Goal: Task Accomplishment & Management: Manage account settings

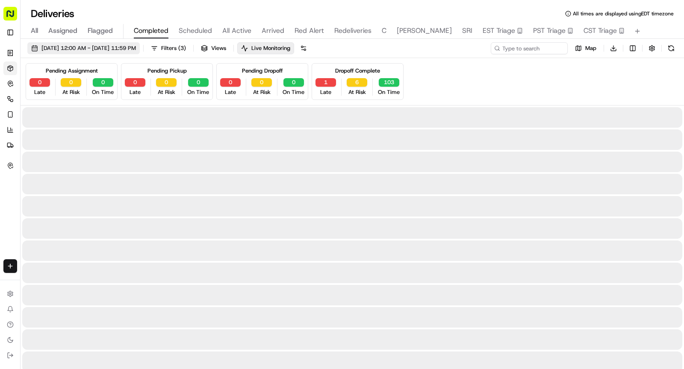
click at [186, 48] on span "Filters ( 3 )" at bounding box center [173, 48] width 25 height 8
click at [136, 46] on span "[DATE] 12:00 AM - [DATE] 11:59 PM" at bounding box center [88, 48] width 94 height 8
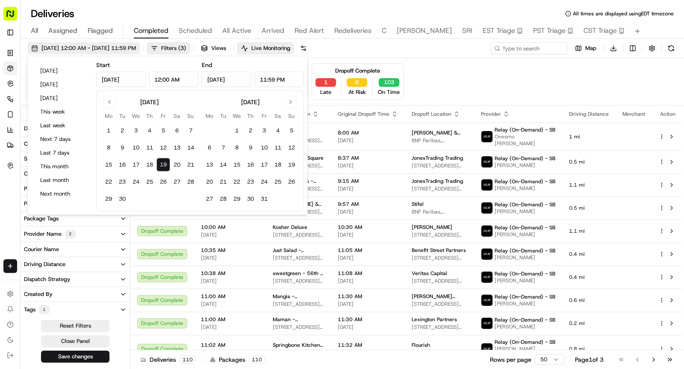
type input "[DATE]"
type input "12:00 AM"
type input "[DATE]"
type input "11:59 PM"
click at [107, 181] on button "22" at bounding box center [109, 182] width 14 height 14
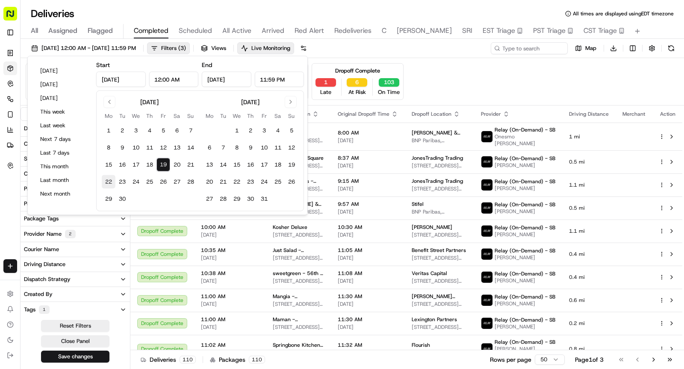
click at [107, 181] on button "22" at bounding box center [109, 182] width 14 height 14
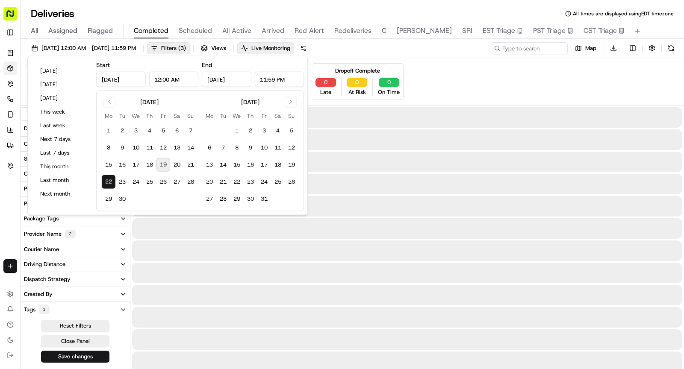
type input "[DATE]"
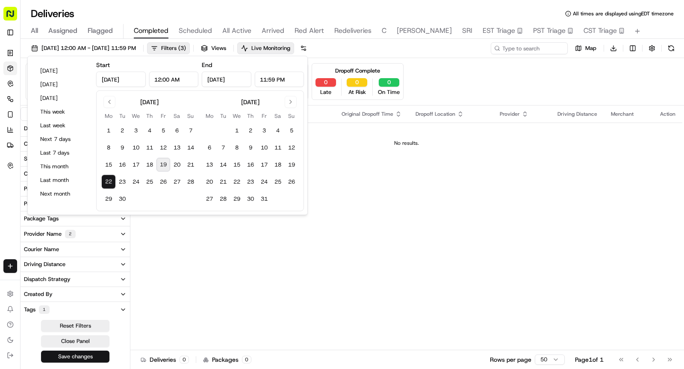
click at [95, 355] on button "Save changes" at bounding box center [75, 357] width 68 height 12
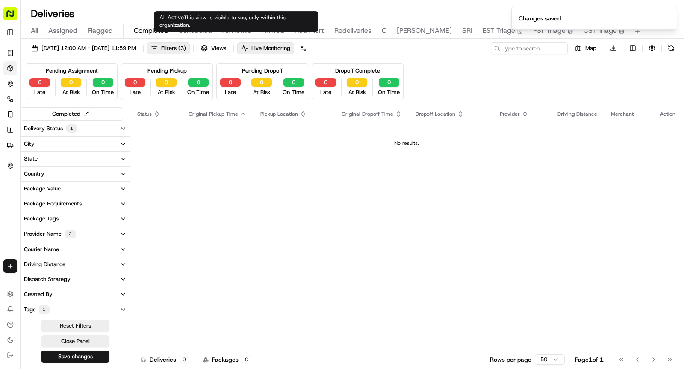
click at [205, 29] on span "Scheduled" at bounding box center [195, 31] width 33 height 10
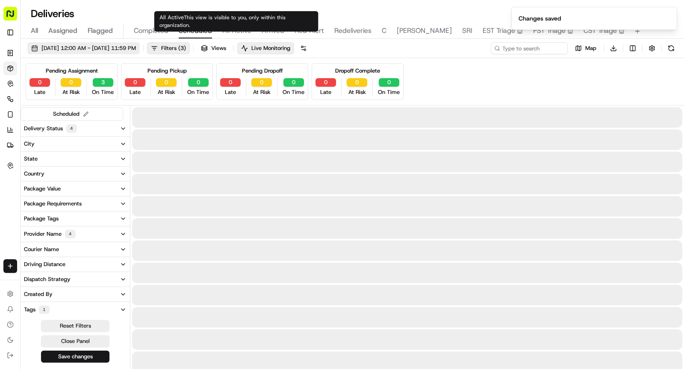
click at [119, 49] on span "[DATE] 12:00 AM - [DATE] 11:59 PM" at bounding box center [88, 48] width 94 height 8
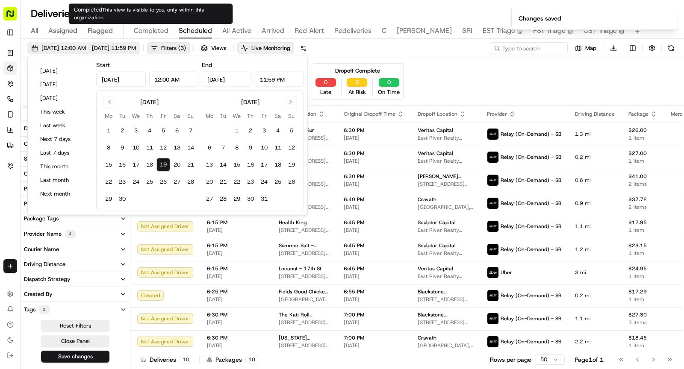
type input "[DATE]"
type input "12:00 AM"
type input "[DATE]"
type input "11:59 PM"
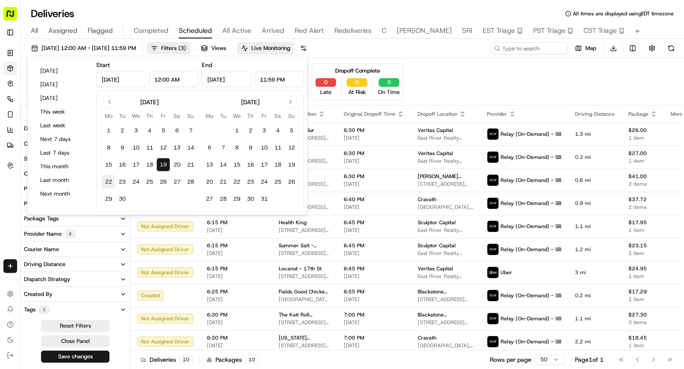
click at [109, 181] on button "22" at bounding box center [109, 182] width 14 height 14
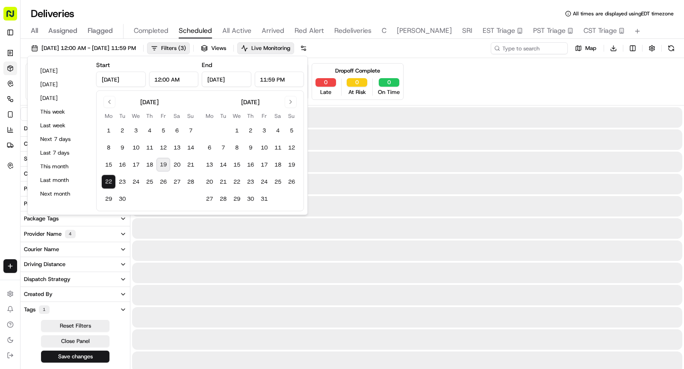
type input "[DATE]"
click at [109, 181] on button "22" at bounding box center [109, 182] width 14 height 14
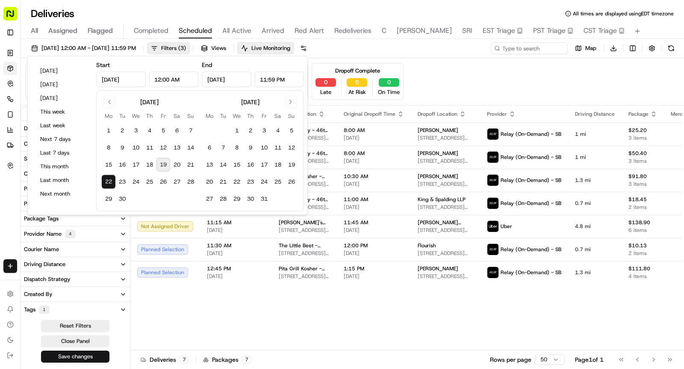
click at [93, 356] on button "Save changes" at bounding box center [75, 357] width 68 height 12
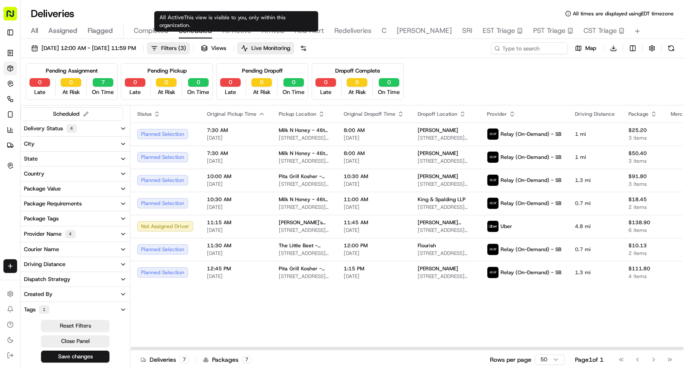
click at [234, 26] on span "All Active" at bounding box center [236, 31] width 29 height 10
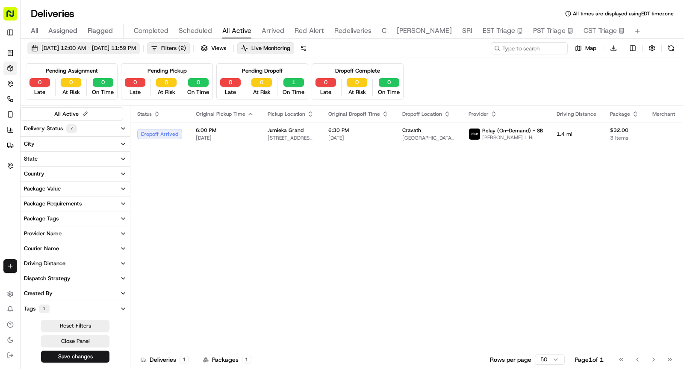
click at [134, 43] on button "[DATE] 12:00 AM - [DATE] 11:59 PM" at bounding box center [83, 48] width 112 height 12
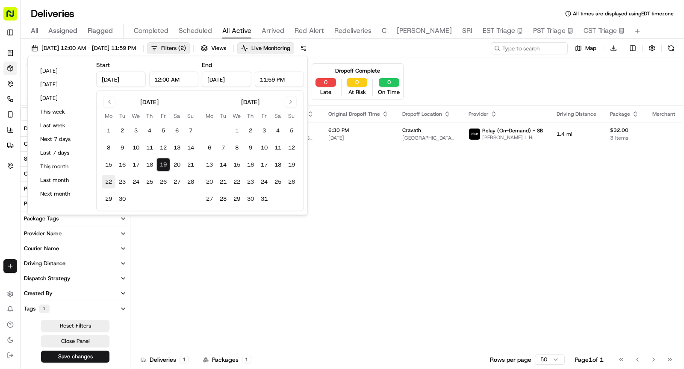
click at [113, 180] on button "22" at bounding box center [109, 182] width 14 height 14
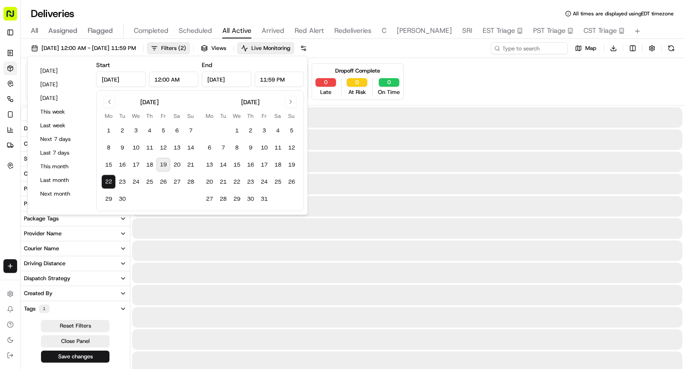
type input "[DATE]"
click at [113, 180] on button "22" at bounding box center [109, 182] width 14 height 14
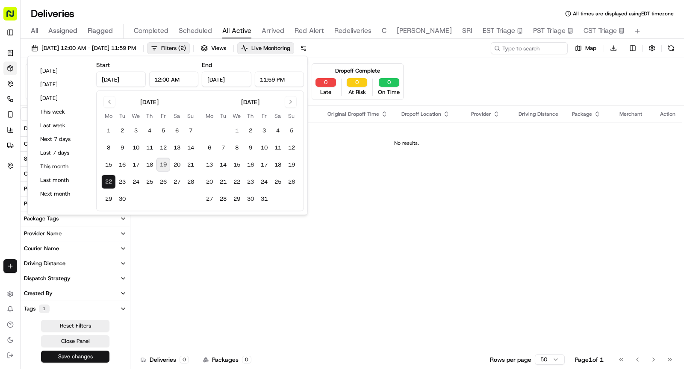
click at [78, 358] on button "Save changes" at bounding box center [75, 357] width 68 height 12
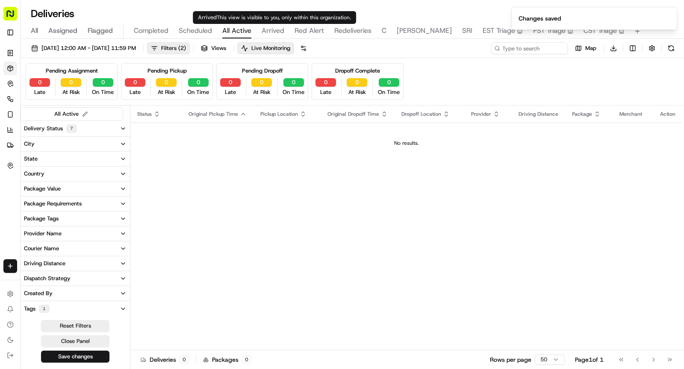
click at [270, 30] on span "Arrived" at bounding box center [273, 31] width 23 height 10
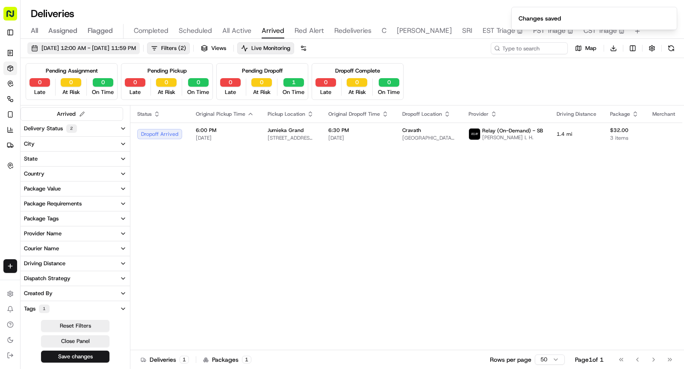
click at [122, 46] on span "[DATE] 12:00 AM - [DATE] 11:59 PM" at bounding box center [88, 48] width 94 height 8
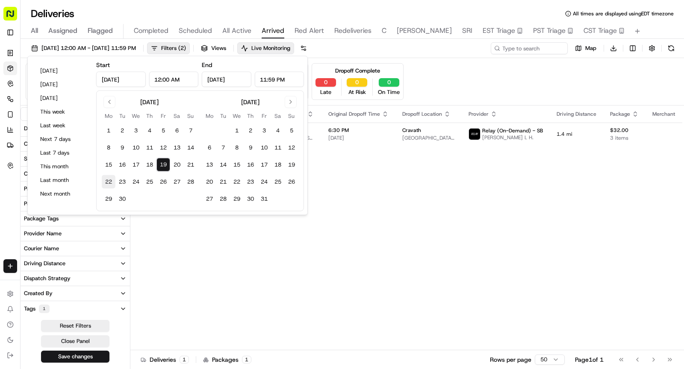
click at [111, 183] on button "22" at bounding box center [109, 182] width 14 height 14
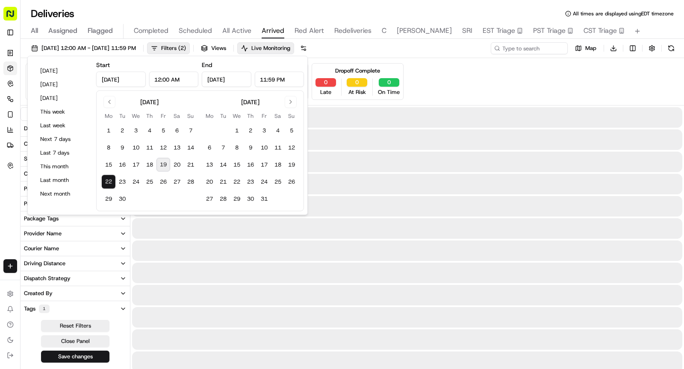
type input "[DATE]"
click at [111, 183] on button "22" at bounding box center [109, 182] width 14 height 14
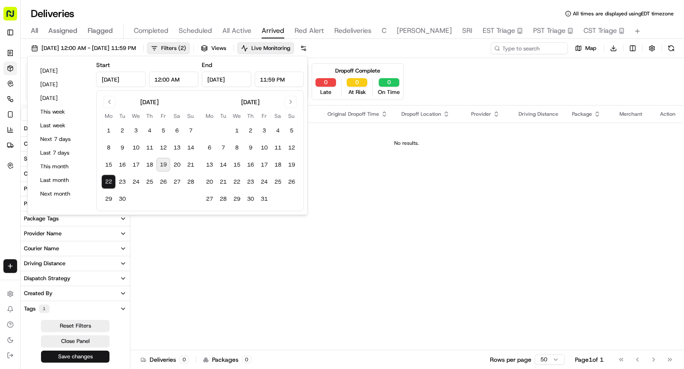
click at [84, 357] on button "Save changes" at bounding box center [75, 357] width 68 height 12
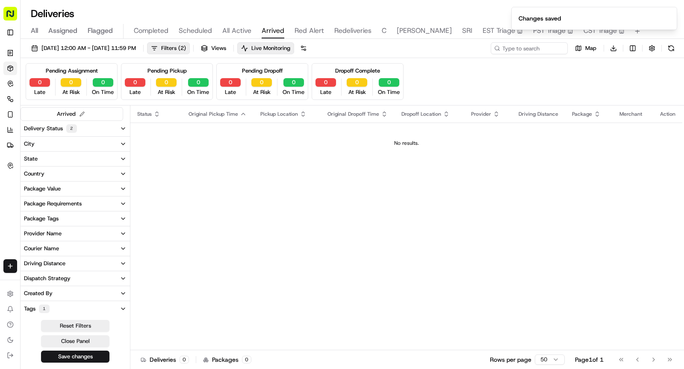
click at [305, 30] on span "Red Alert" at bounding box center [308, 31] width 29 height 10
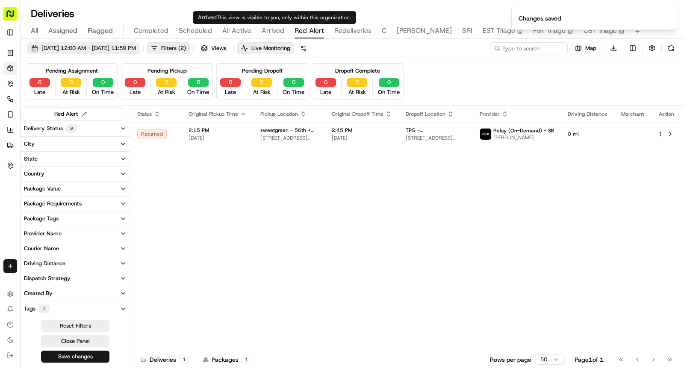
click at [136, 44] on span "[DATE] 12:00 AM - [DATE] 11:59 PM" at bounding box center [88, 48] width 94 height 8
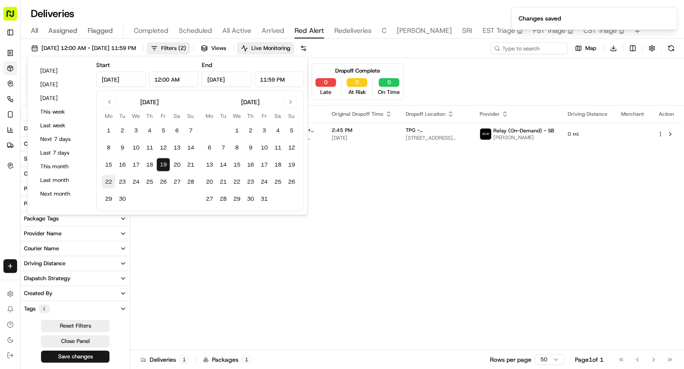
click at [108, 181] on button "22" at bounding box center [109, 182] width 14 height 14
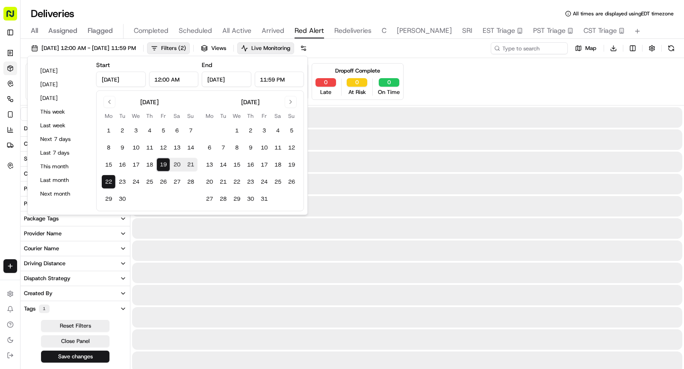
type input "[DATE]"
click at [108, 181] on button "22" at bounding box center [109, 182] width 14 height 14
type input "[DATE]"
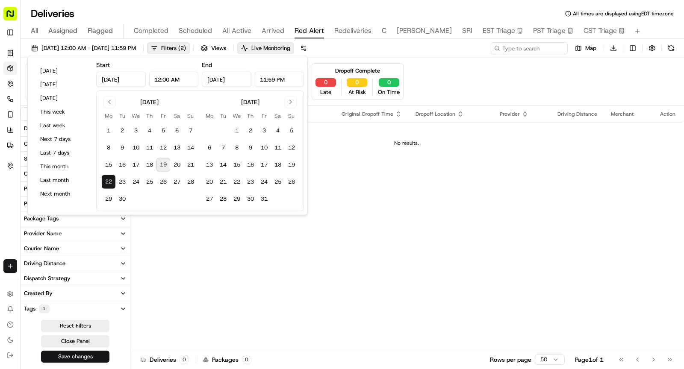
click at [91, 354] on button "Save changes" at bounding box center [75, 357] width 68 height 12
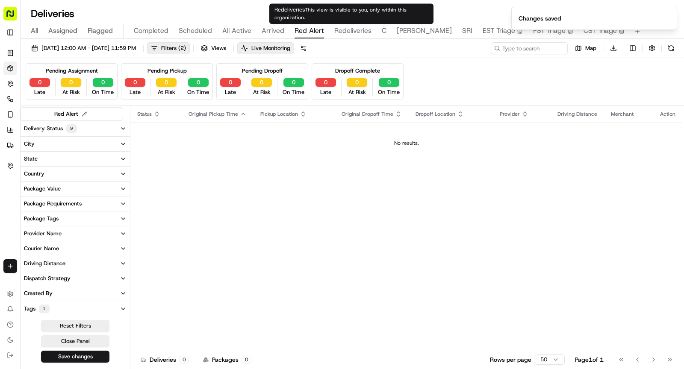
click at [345, 31] on span "Redeliveries" at bounding box center [352, 31] width 37 height 10
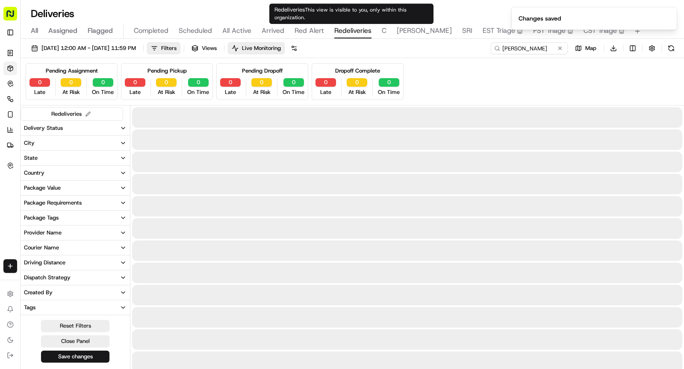
type input "[PERSON_NAME]"
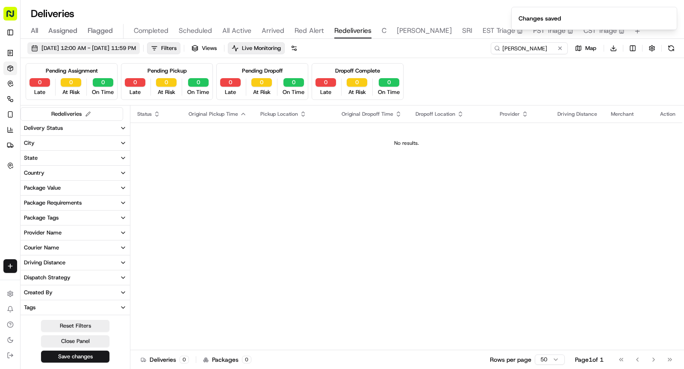
click at [140, 52] on button "[DATE] 12:00 AM - [DATE] 11:59 PM" at bounding box center [83, 48] width 112 height 12
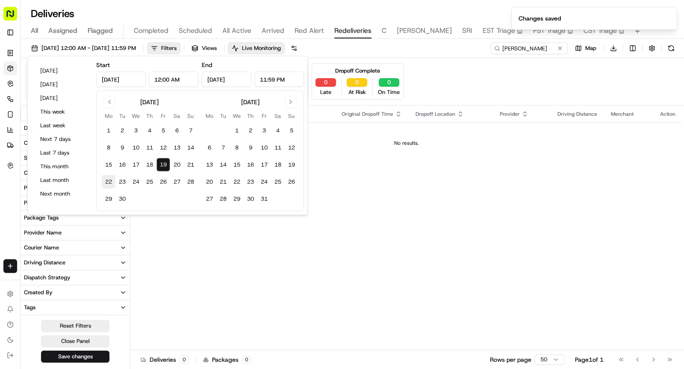
click at [108, 177] on button "22" at bounding box center [109, 182] width 14 height 14
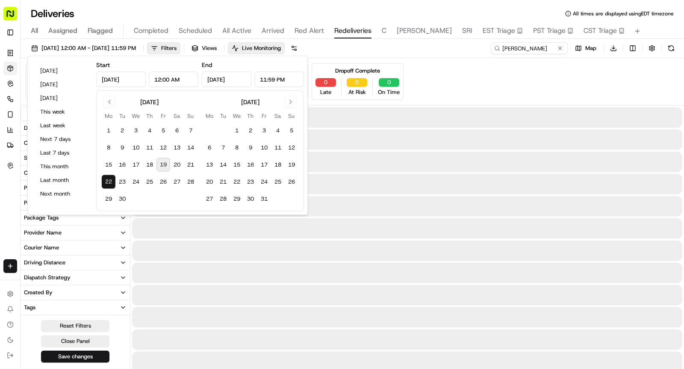
type input "[DATE]"
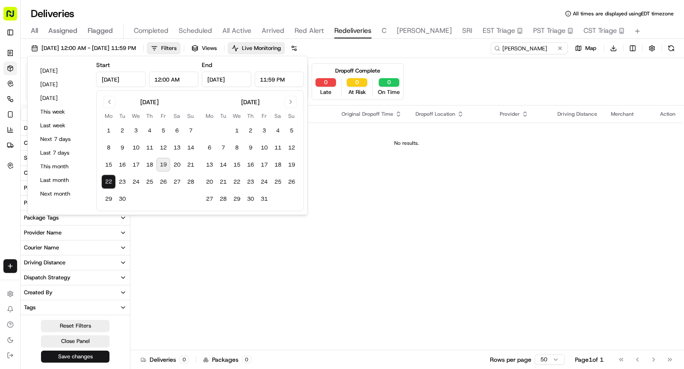
click at [90, 358] on button "Save changes" at bounding box center [75, 357] width 68 height 12
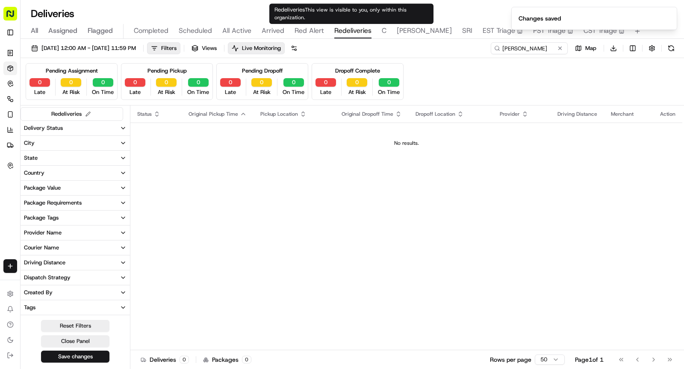
click at [384, 33] on span "C" at bounding box center [384, 31] width 5 height 10
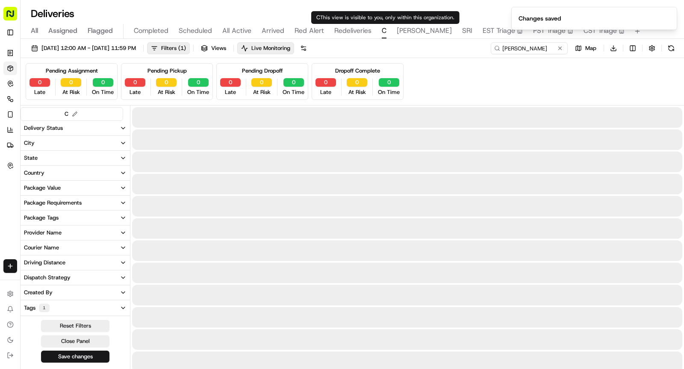
type input "Cockroach Labs"
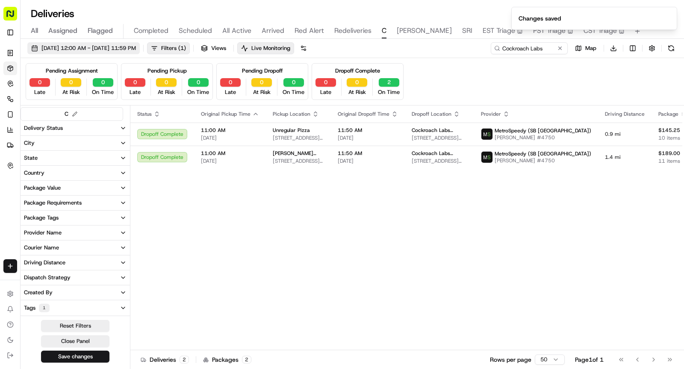
click at [136, 50] on span "[DATE] 12:00 AM - [DATE] 11:59 PM" at bounding box center [88, 48] width 94 height 8
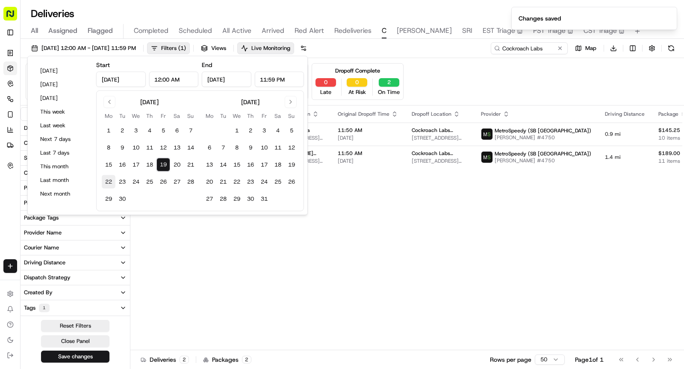
click at [112, 176] on button "22" at bounding box center [109, 182] width 14 height 14
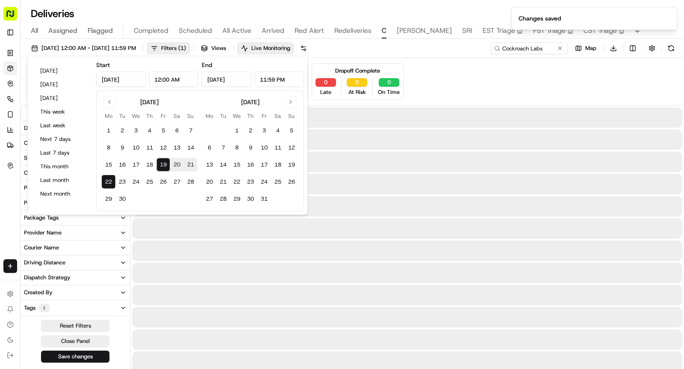
type input "[DATE]"
click at [110, 180] on button "22" at bounding box center [109, 182] width 14 height 14
type input "[DATE]"
click at [110, 180] on button "22" at bounding box center [109, 182] width 14 height 14
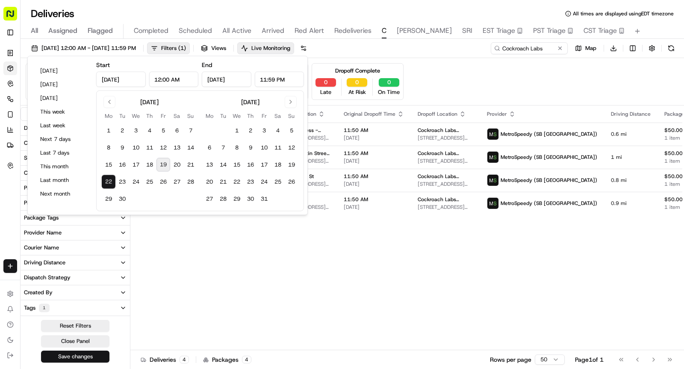
click at [86, 359] on button "Save changes" at bounding box center [75, 357] width 68 height 12
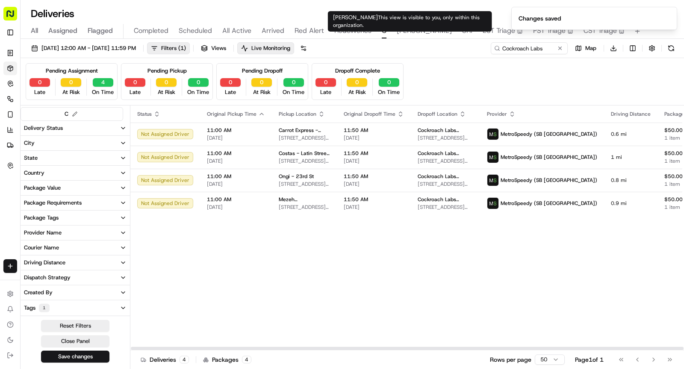
click at [409, 32] on span "[PERSON_NAME]" at bounding box center [424, 31] width 55 height 10
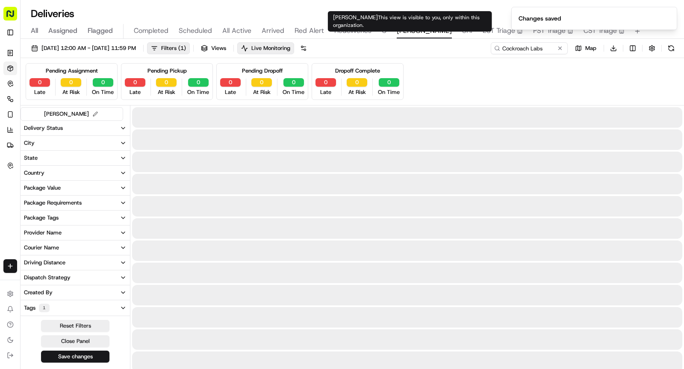
type input "D.E."
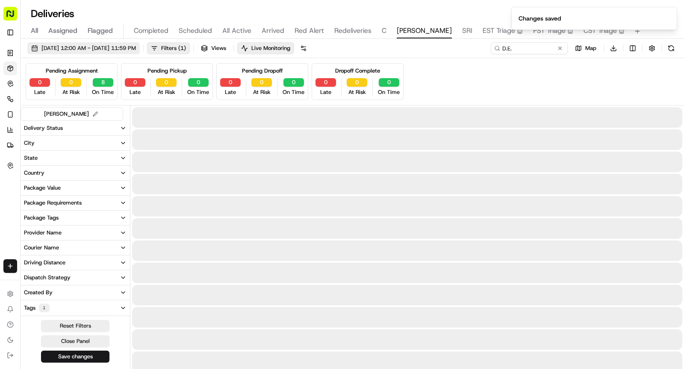
click at [111, 50] on span "[DATE] 12:00 AM - [DATE] 11:59 PM" at bounding box center [88, 48] width 94 height 8
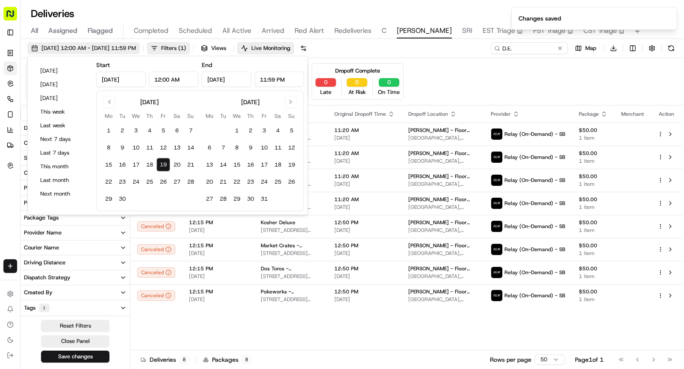
type input "[DATE]"
type input "12:00 AM"
type input "[DATE]"
type input "11:59 PM"
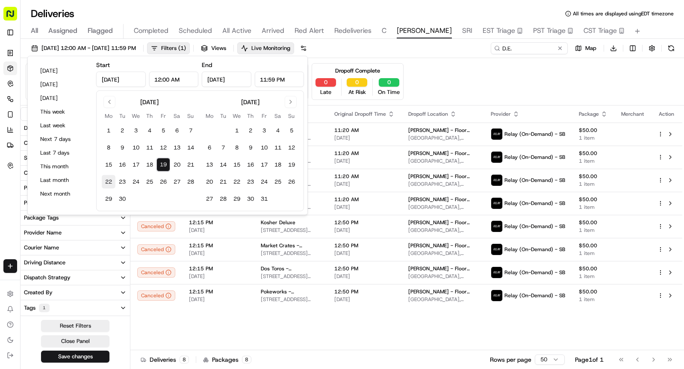
click at [109, 178] on button "22" at bounding box center [109, 182] width 14 height 14
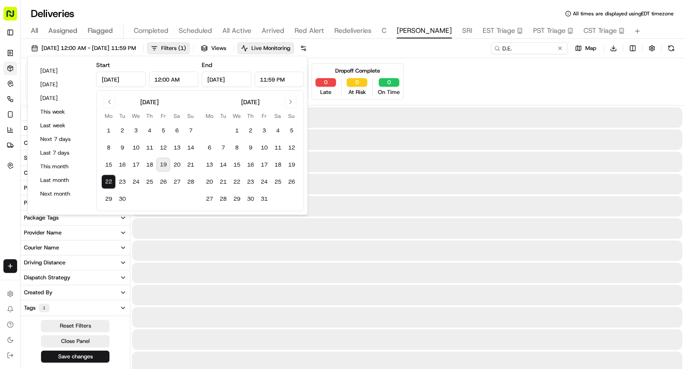
type input "[DATE]"
click at [109, 178] on button "22" at bounding box center [109, 182] width 14 height 14
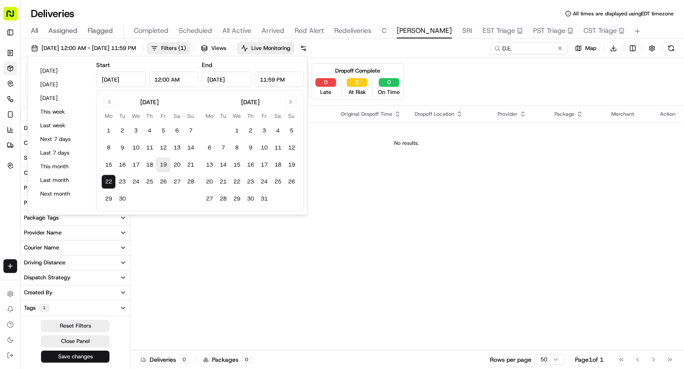
click at [91, 356] on button "Save changes" at bounding box center [75, 357] width 68 height 12
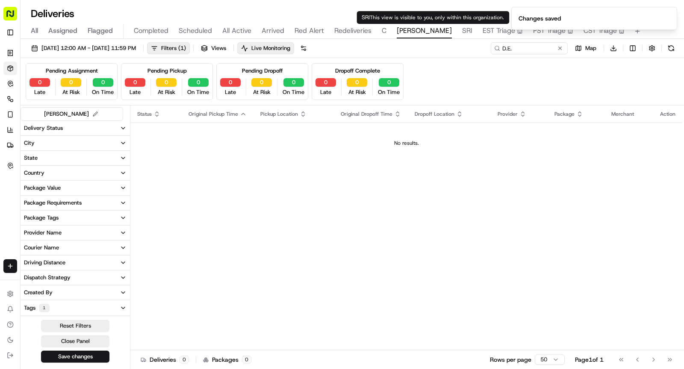
click at [462, 32] on span "SRI" at bounding box center [467, 31] width 10 height 10
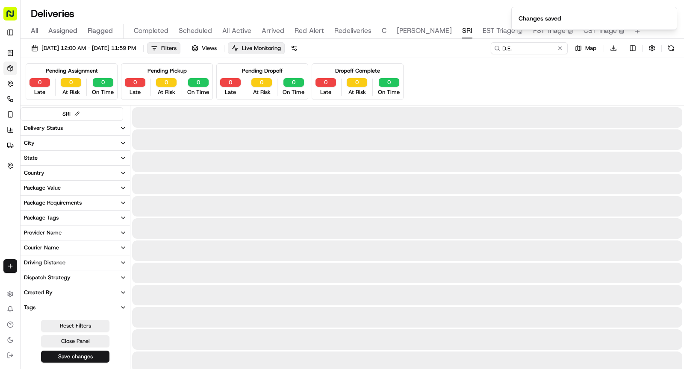
type input "DESRI"
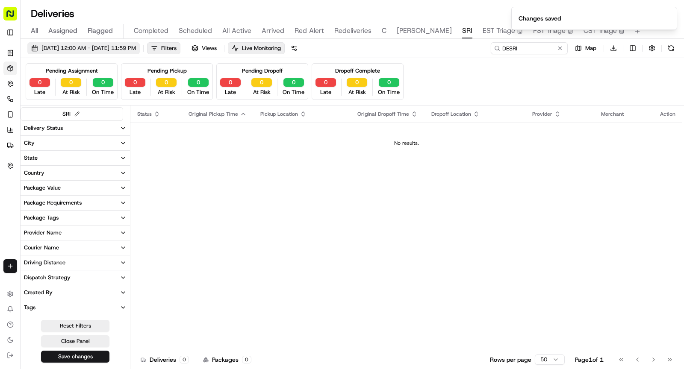
click at [136, 47] on span "[DATE] 12:00 AM - [DATE] 11:59 PM" at bounding box center [88, 48] width 94 height 8
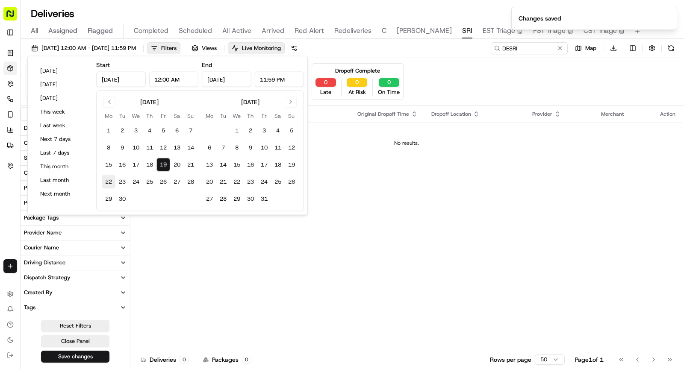
click at [109, 181] on button "22" at bounding box center [109, 182] width 14 height 14
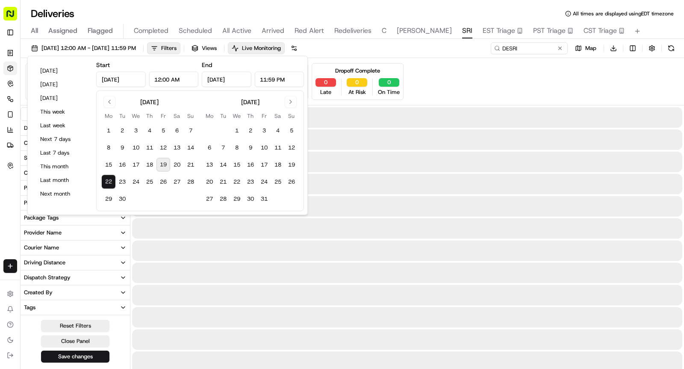
type input "[DATE]"
click at [109, 181] on button "22" at bounding box center [109, 182] width 14 height 14
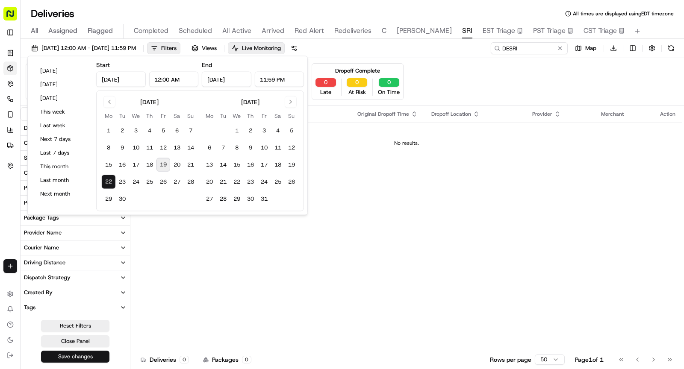
click at [86, 358] on button "Save changes" at bounding box center [75, 357] width 68 height 12
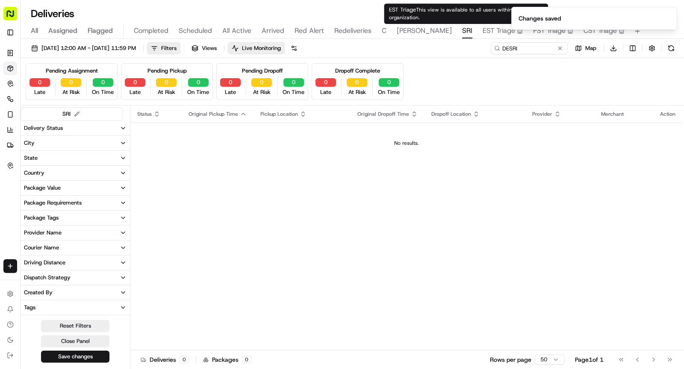
click at [483, 29] on span "EST Triage" at bounding box center [499, 31] width 32 height 10
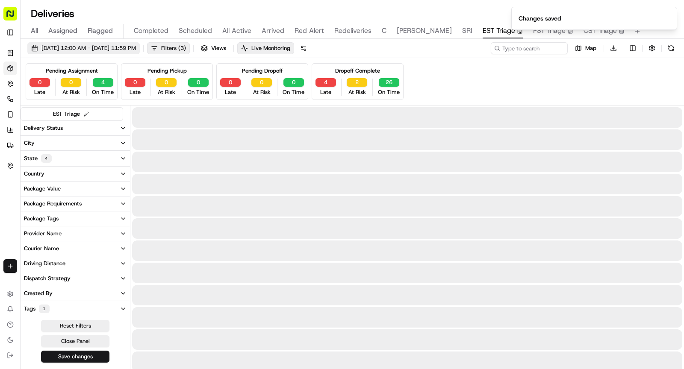
click at [136, 45] on span "[DATE] 12:00 AM - [DATE] 11:59 PM" at bounding box center [88, 48] width 94 height 8
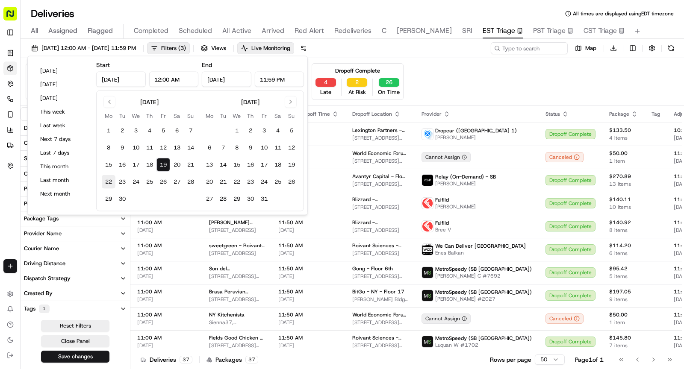
click at [108, 179] on button "22" at bounding box center [109, 182] width 14 height 14
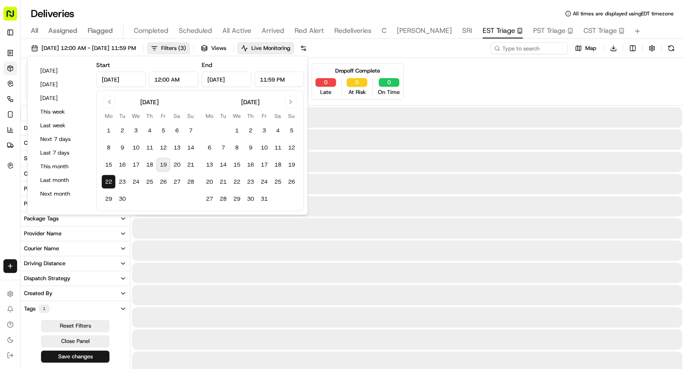
type input "[DATE]"
click at [108, 179] on button "22" at bounding box center [109, 182] width 14 height 14
click at [72, 356] on button "Save changes" at bounding box center [75, 357] width 68 height 12
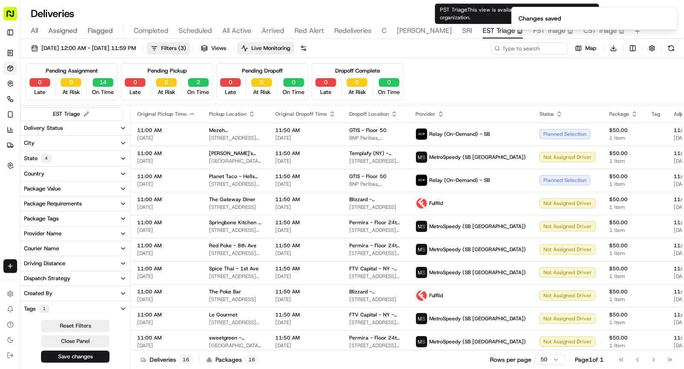
click at [533, 31] on span "PST Triage" at bounding box center [549, 31] width 32 height 10
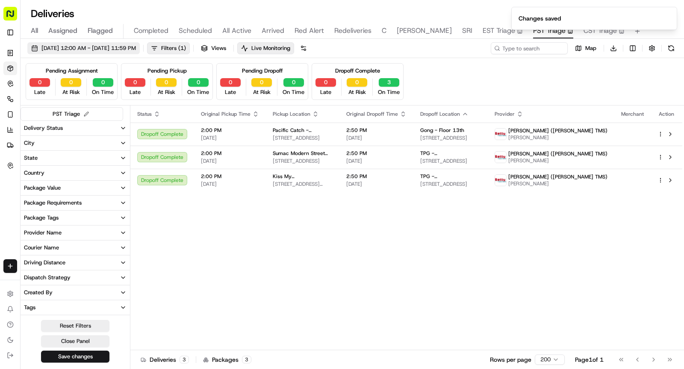
click at [87, 50] on span "[DATE] 12:00 AM - [DATE] 11:59 PM" at bounding box center [88, 48] width 94 height 8
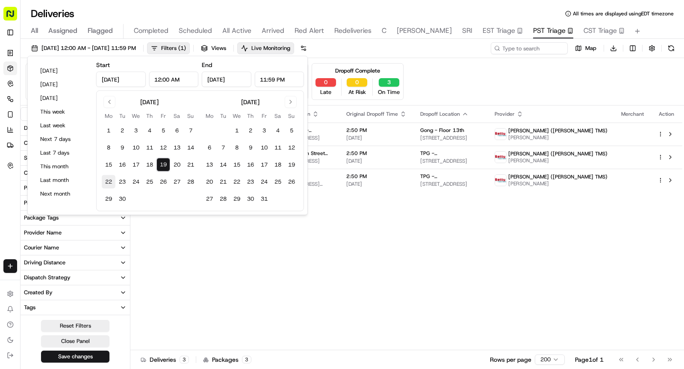
click at [112, 182] on button "22" at bounding box center [109, 182] width 14 height 14
type input "[DATE]"
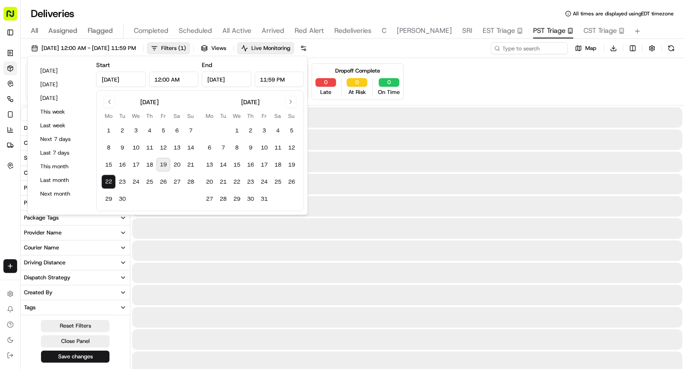
click at [112, 182] on button "22" at bounding box center [109, 182] width 14 height 14
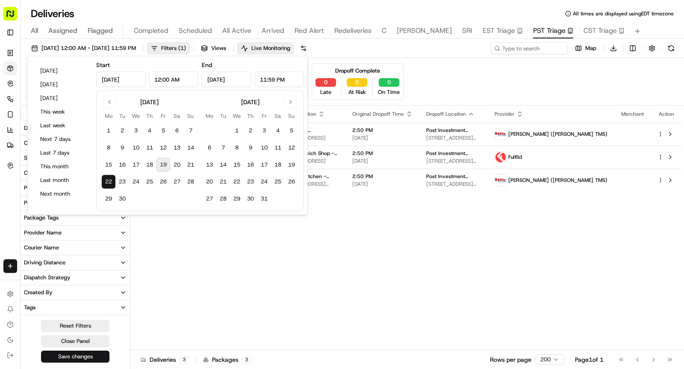
click at [86, 354] on button "Save changes" at bounding box center [75, 357] width 68 height 12
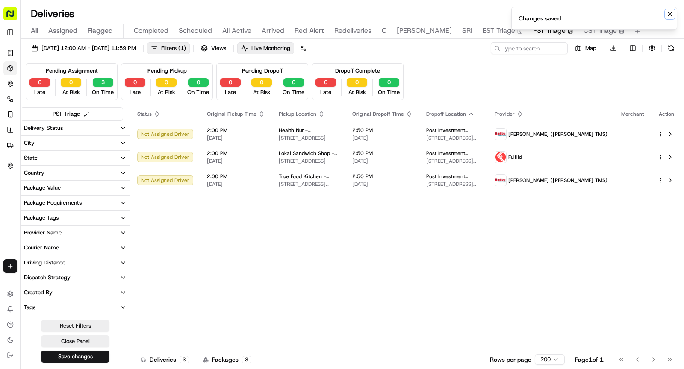
click at [674, 13] on button "Notifications (F8)" at bounding box center [670, 14] width 10 height 10
click at [583, 34] on span "CST Triage" at bounding box center [599, 31] width 33 height 10
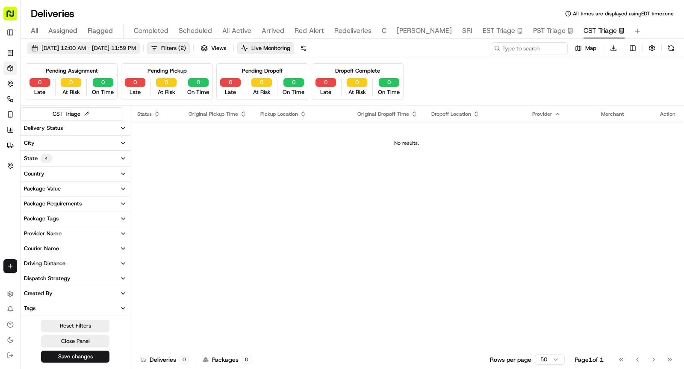
click at [136, 50] on span "[DATE] 12:00 AM - [DATE] 11:59 PM" at bounding box center [88, 48] width 94 height 8
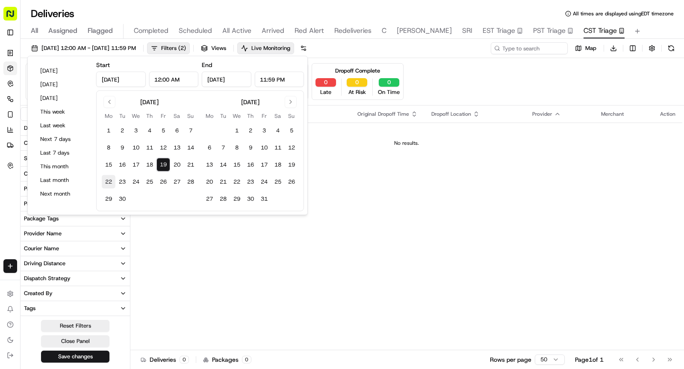
click at [110, 179] on button "22" at bounding box center [109, 182] width 14 height 14
type input "[DATE]"
click at [110, 179] on button "22" at bounding box center [109, 182] width 14 height 14
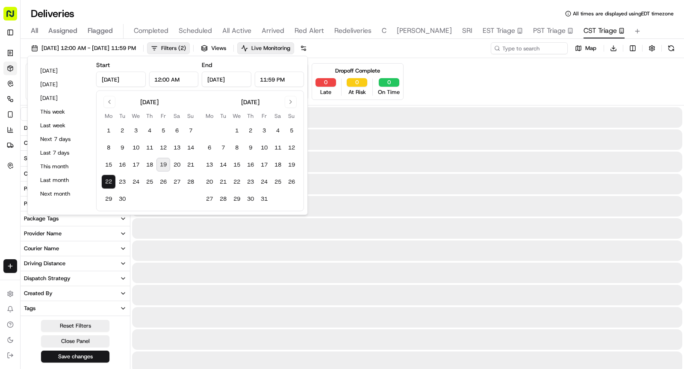
click at [110, 179] on button "22" at bounding box center [109, 182] width 14 height 14
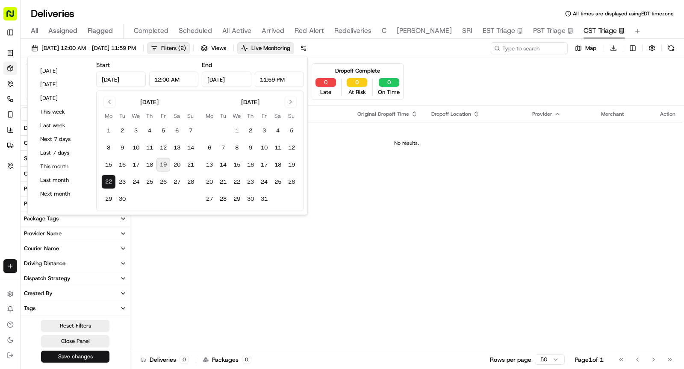
click at [90, 353] on button "Save changes" at bounding box center [75, 357] width 68 height 12
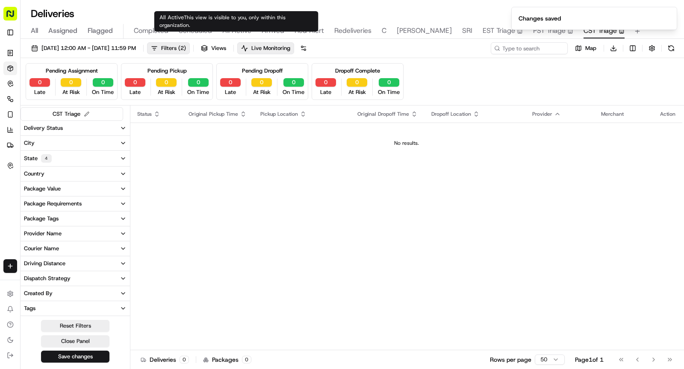
click at [241, 30] on span "All Active" at bounding box center [236, 31] width 29 height 10
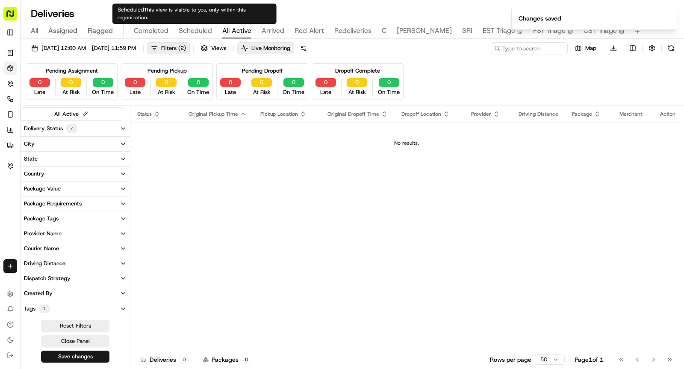
click at [203, 29] on span "Scheduled" at bounding box center [195, 31] width 33 height 10
